Goal: Transaction & Acquisition: Purchase product/service

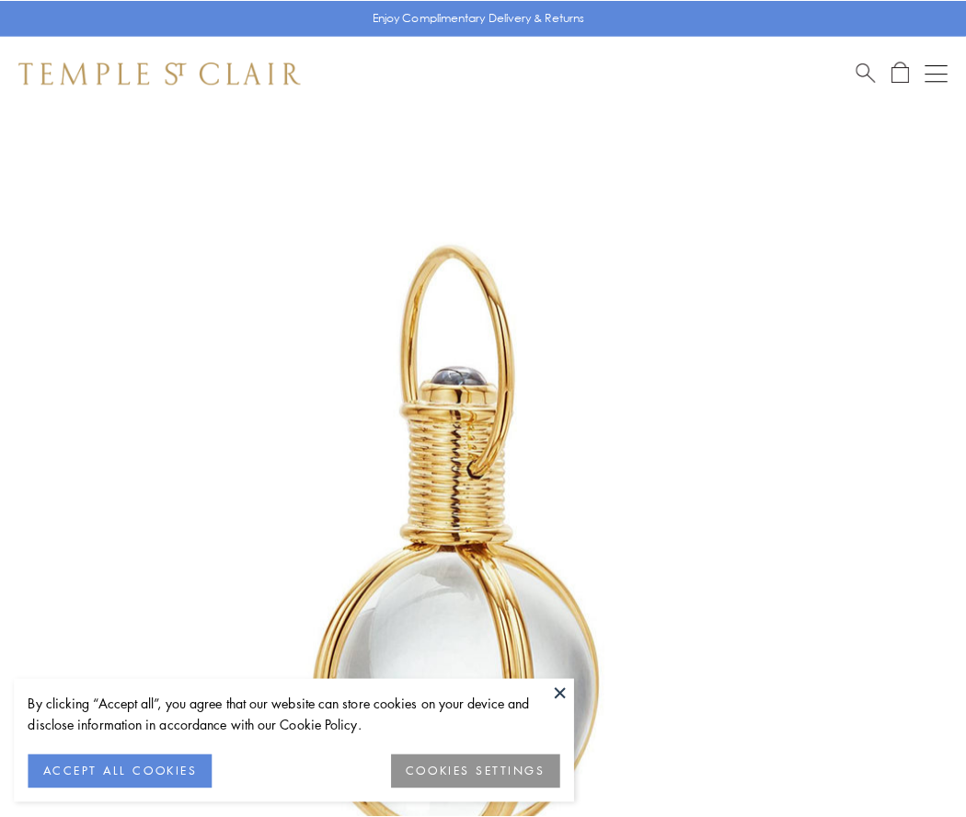
scroll to position [480, 0]
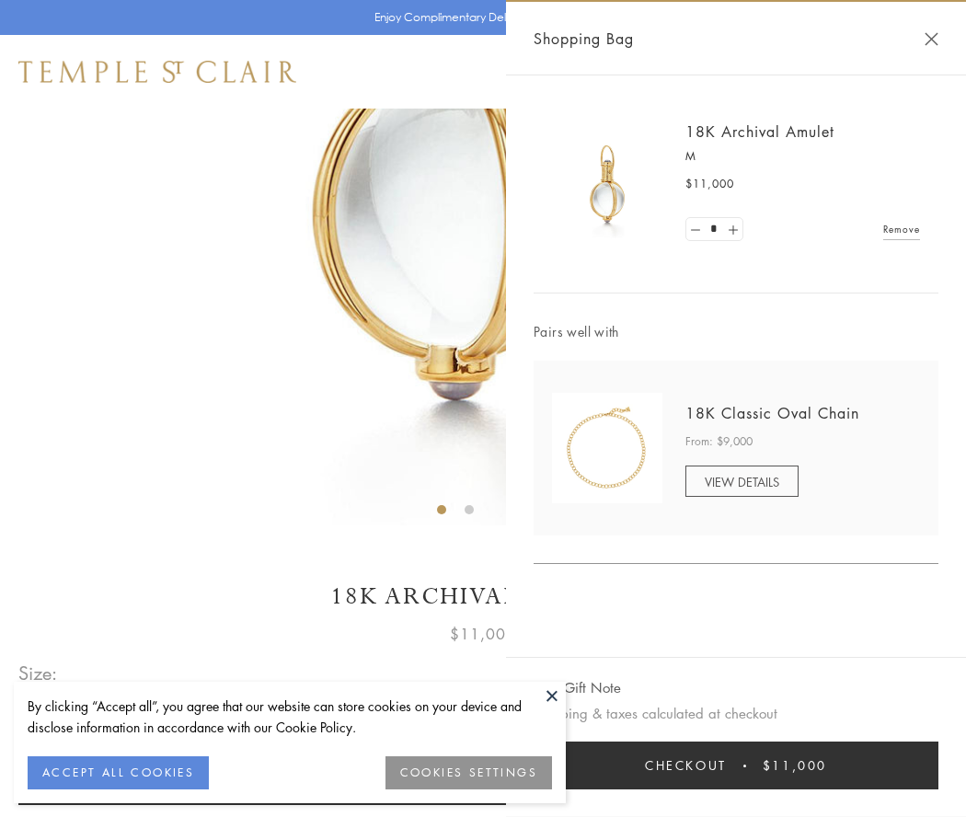
click at [736, 765] on button "Checkout $11,000" at bounding box center [735, 765] width 405 height 48
